Goal: Transaction & Acquisition: Book appointment/travel/reservation

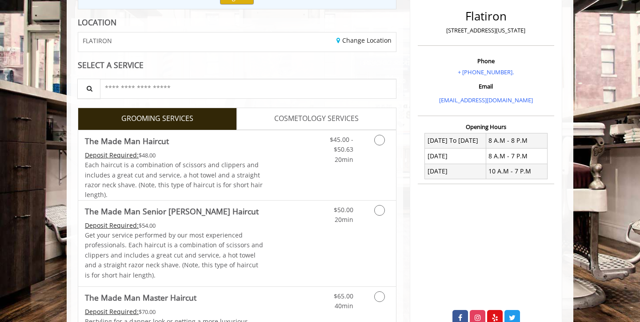
scroll to position [124, 0]
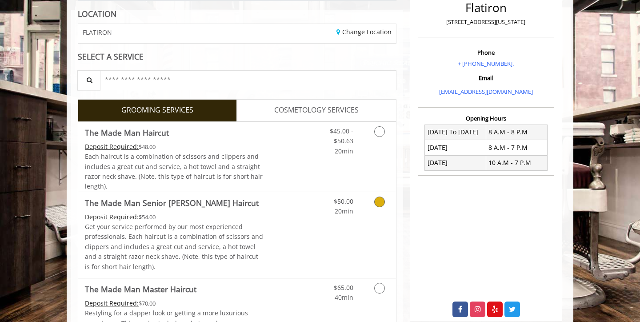
click at [378, 200] on icon "Grooming services" at bounding box center [379, 202] width 11 height 11
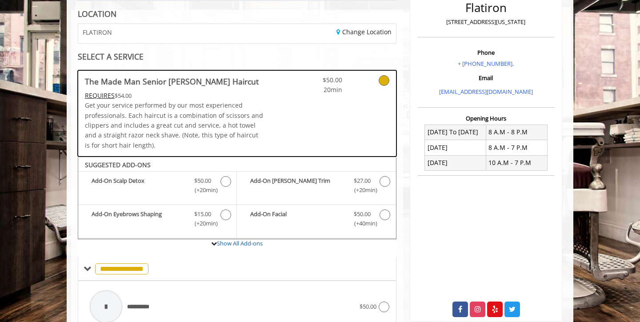
scroll to position [278, 0]
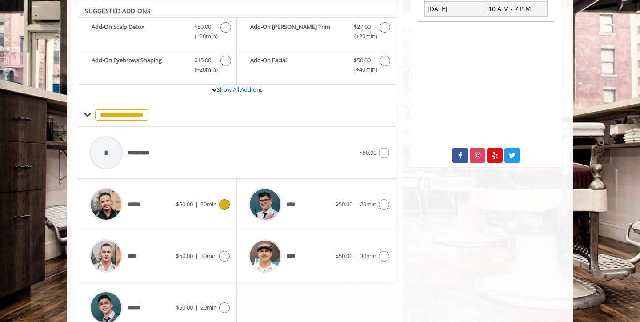
click at [225, 199] on icon at bounding box center [224, 204] width 11 height 11
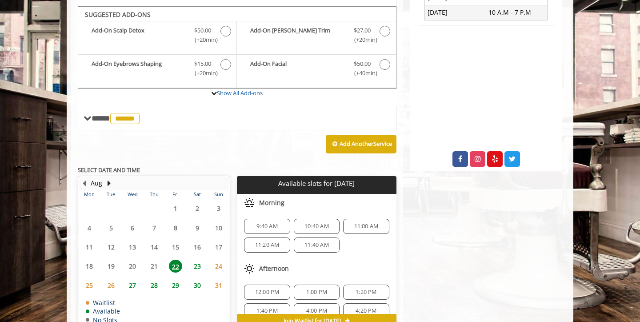
scroll to position [278, 0]
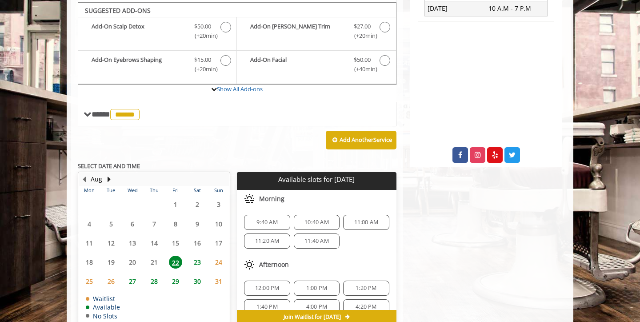
click at [325, 219] on span "10:40 AM" at bounding box center [317, 222] width 24 height 7
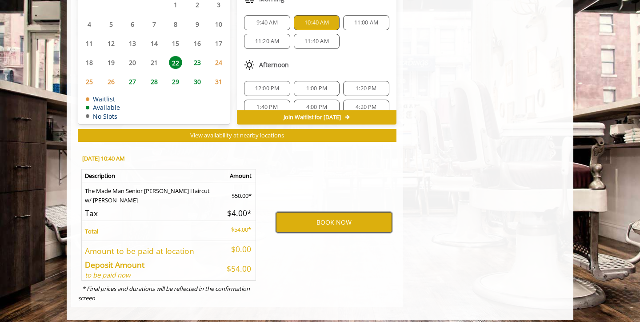
click at [325, 218] on button "BOOK NOW" at bounding box center [334, 222] width 116 height 20
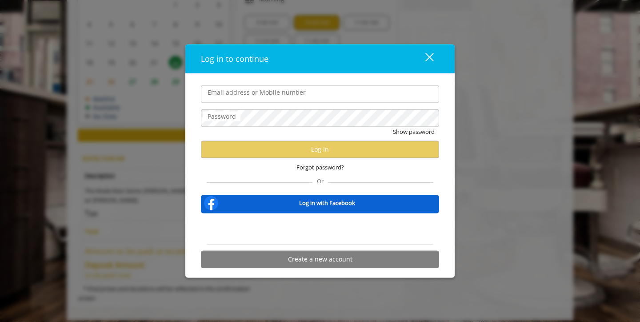
click at [284, 101] on input "Email address or Mobile number" at bounding box center [320, 94] width 238 height 18
click at [282, 95] on input "Email address or Mobile number" at bounding box center [320, 94] width 238 height 18
click at [435, 55] on button "close" at bounding box center [424, 58] width 30 height 18
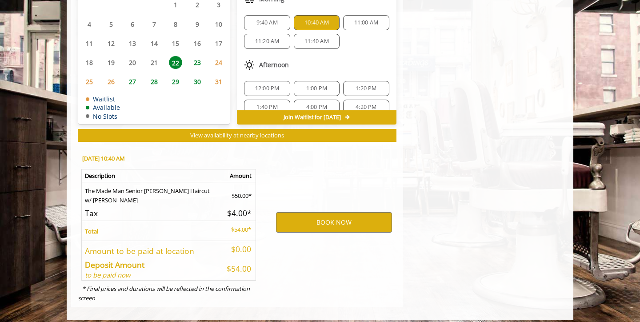
scroll to position [0, 0]
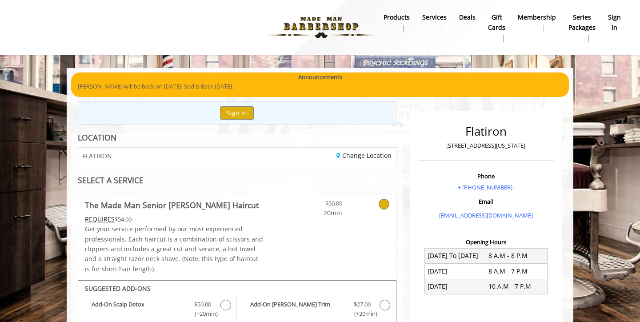
click at [612, 16] on b "sign in" at bounding box center [614, 22] width 13 height 20
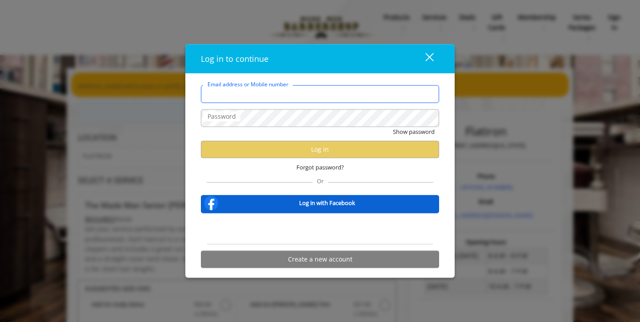
click at [350, 97] on input "Email address or Mobile number" at bounding box center [320, 94] width 238 height 18
type input "***"
type input "**********"
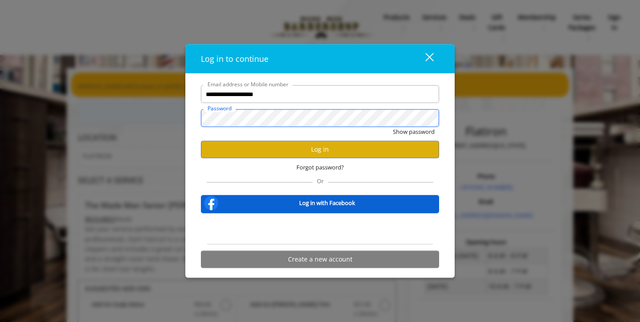
click at [414, 132] on button "Show password" at bounding box center [414, 131] width 42 height 9
click at [298, 150] on button "Log in" at bounding box center [320, 149] width 238 height 17
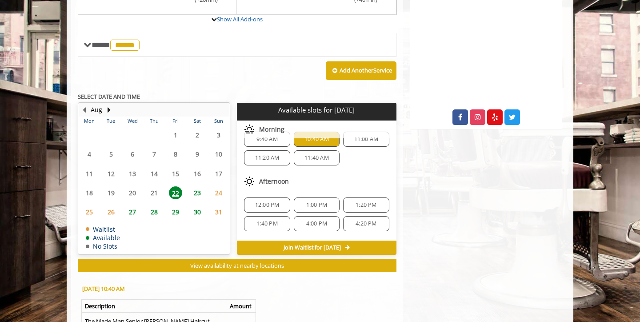
scroll to position [19, 0]
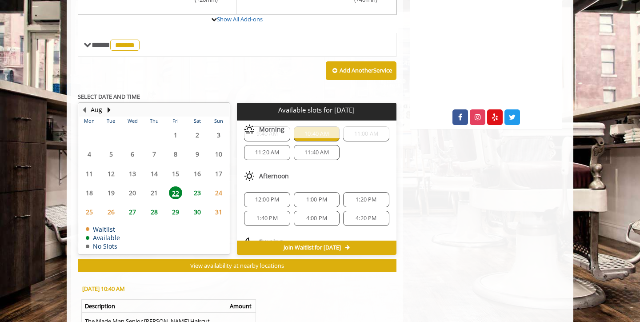
click at [195, 191] on span "23" at bounding box center [197, 192] width 13 height 13
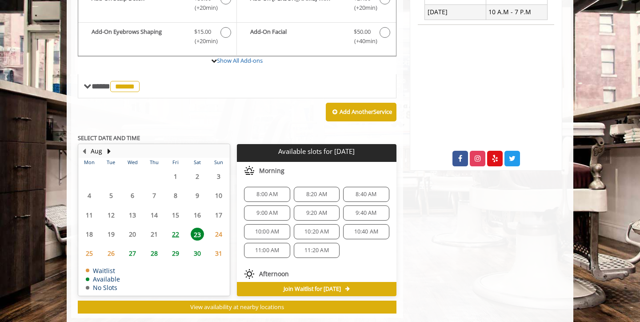
scroll to position [288, 0]
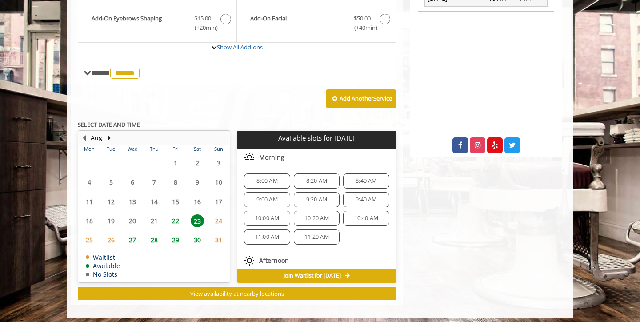
click at [262, 196] on span "9:00 AM" at bounding box center [267, 199] width 21 height 7
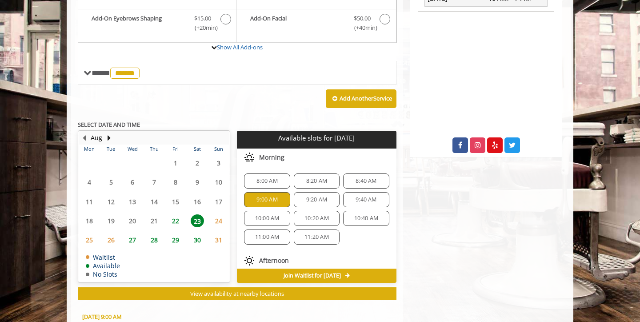
scroll to position [446, 0]
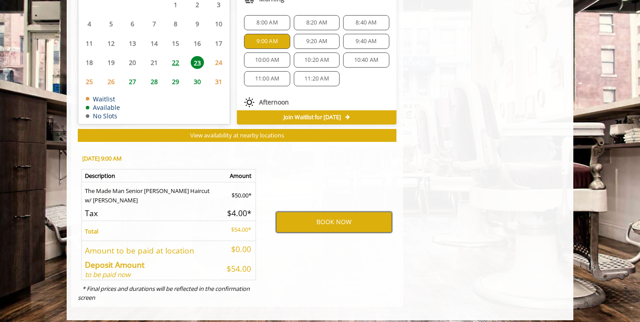
click at [320, 219] on button "BOOK NOW" at bounding box center [334, 222] width 116 height 20
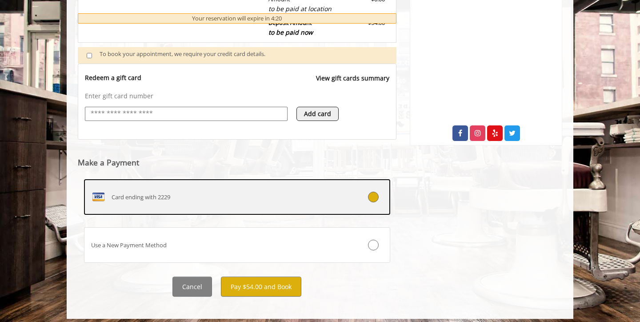
scroll to position [299, 0]
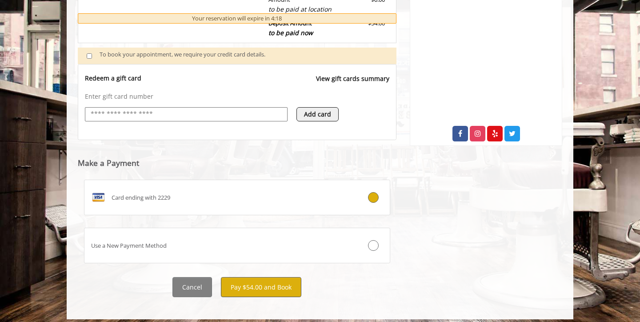
click at [242, 278] on button "Pay $54.00 and Book" at bounding box center [261, 287] width 80 height 20
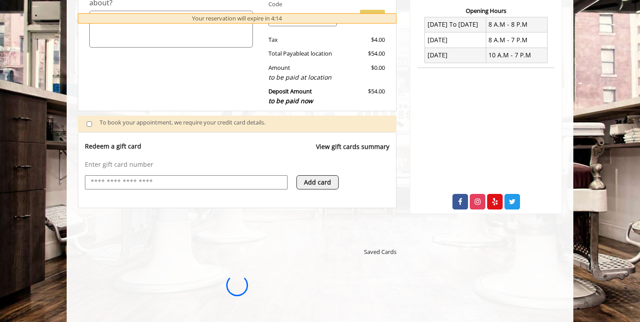
scroll to position [0, 0]
